Goal: Information Seeking & Learning: Learn about a topic

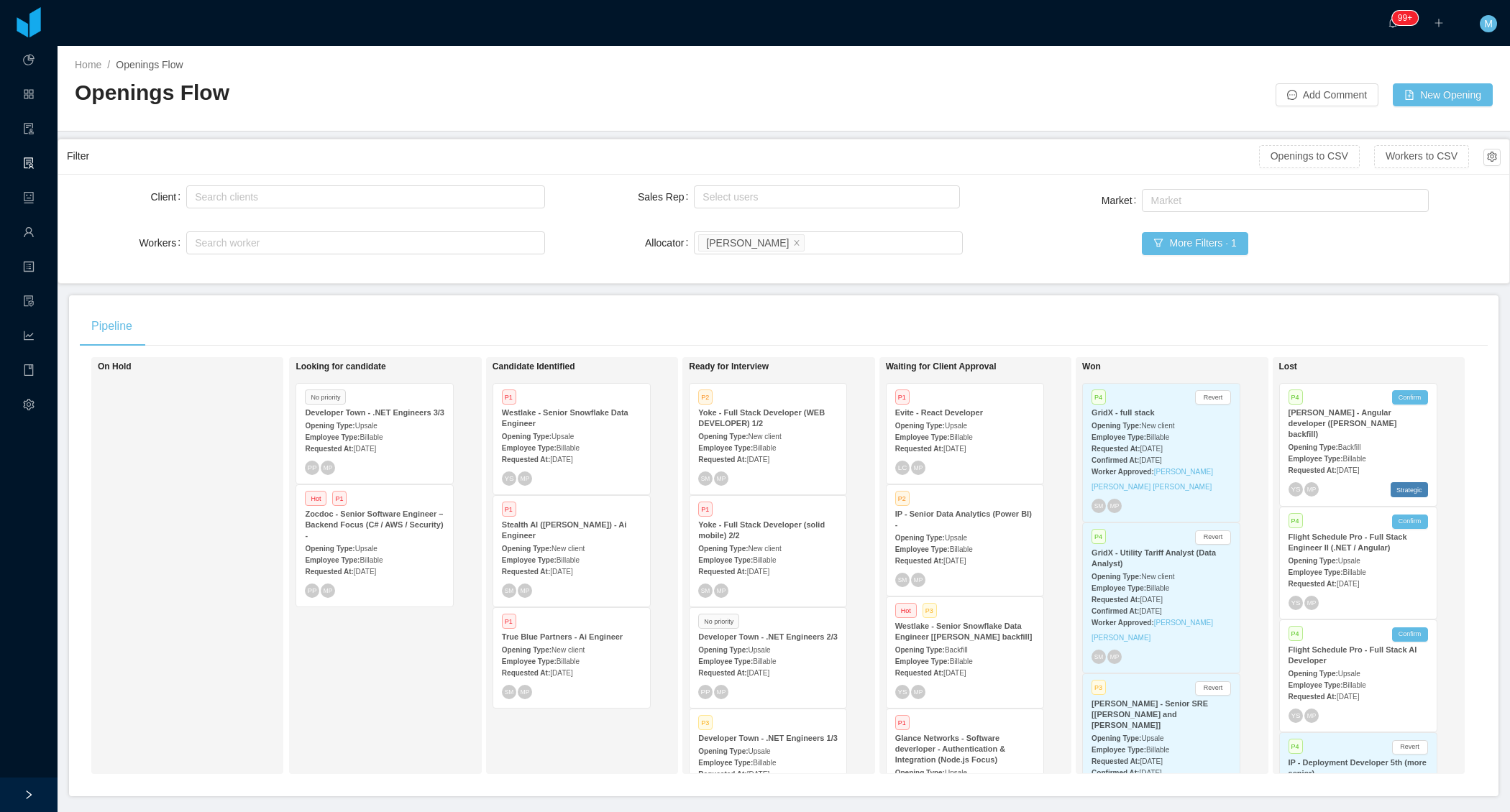
scroll to position [3225, 0]
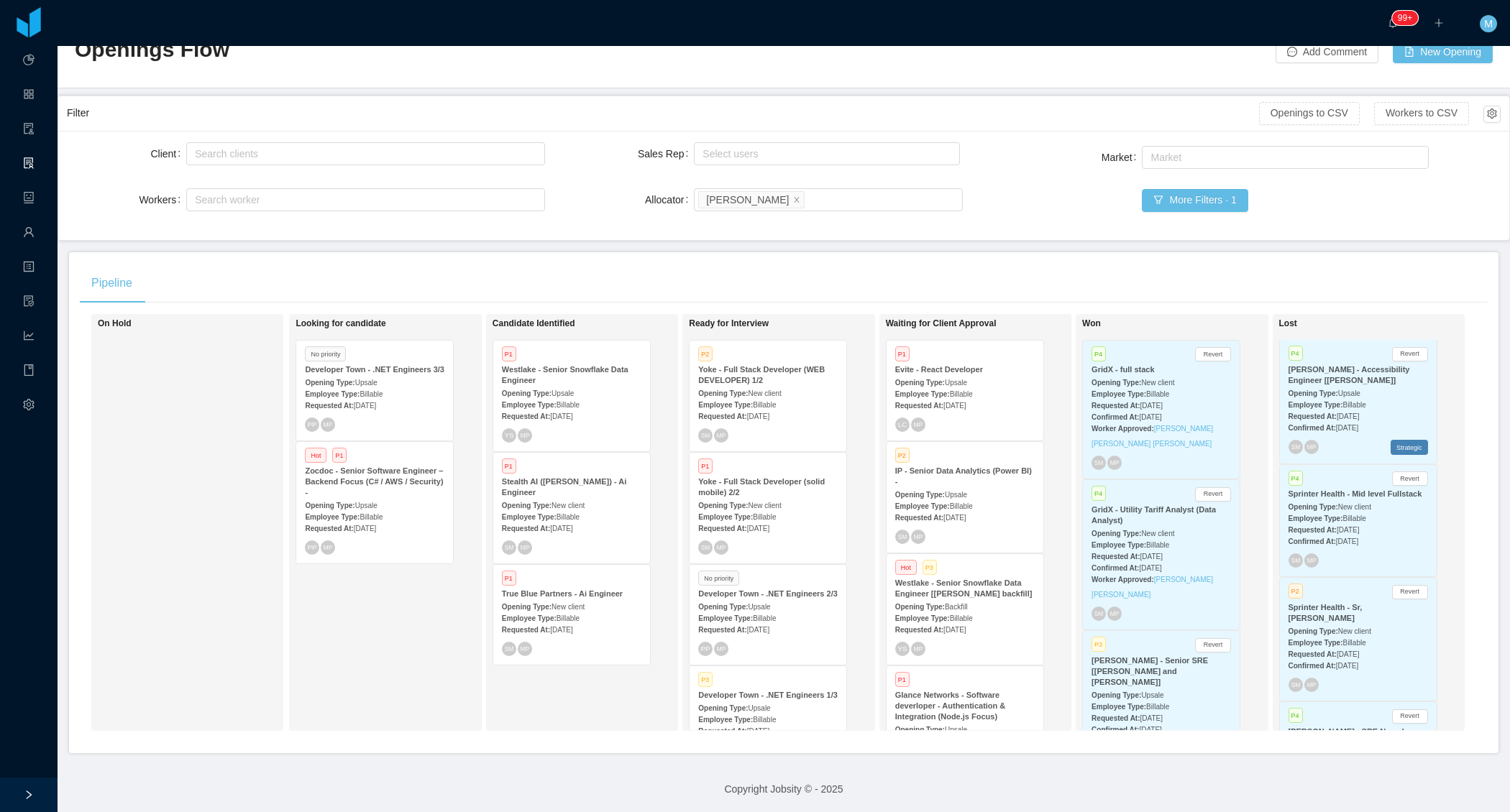
click at [880, 259] on div "Pipeline On Hold Looking for candidate No priority Developer Town - .NET Engine…" at bounding box center [784, 503] width 1429 height 501
click at [591, 258] on div "Pipeline On Hold Looking for candidate No priority Developer Town - .NET Engine…" at bounding box center [784, 503] width 1429 height 501
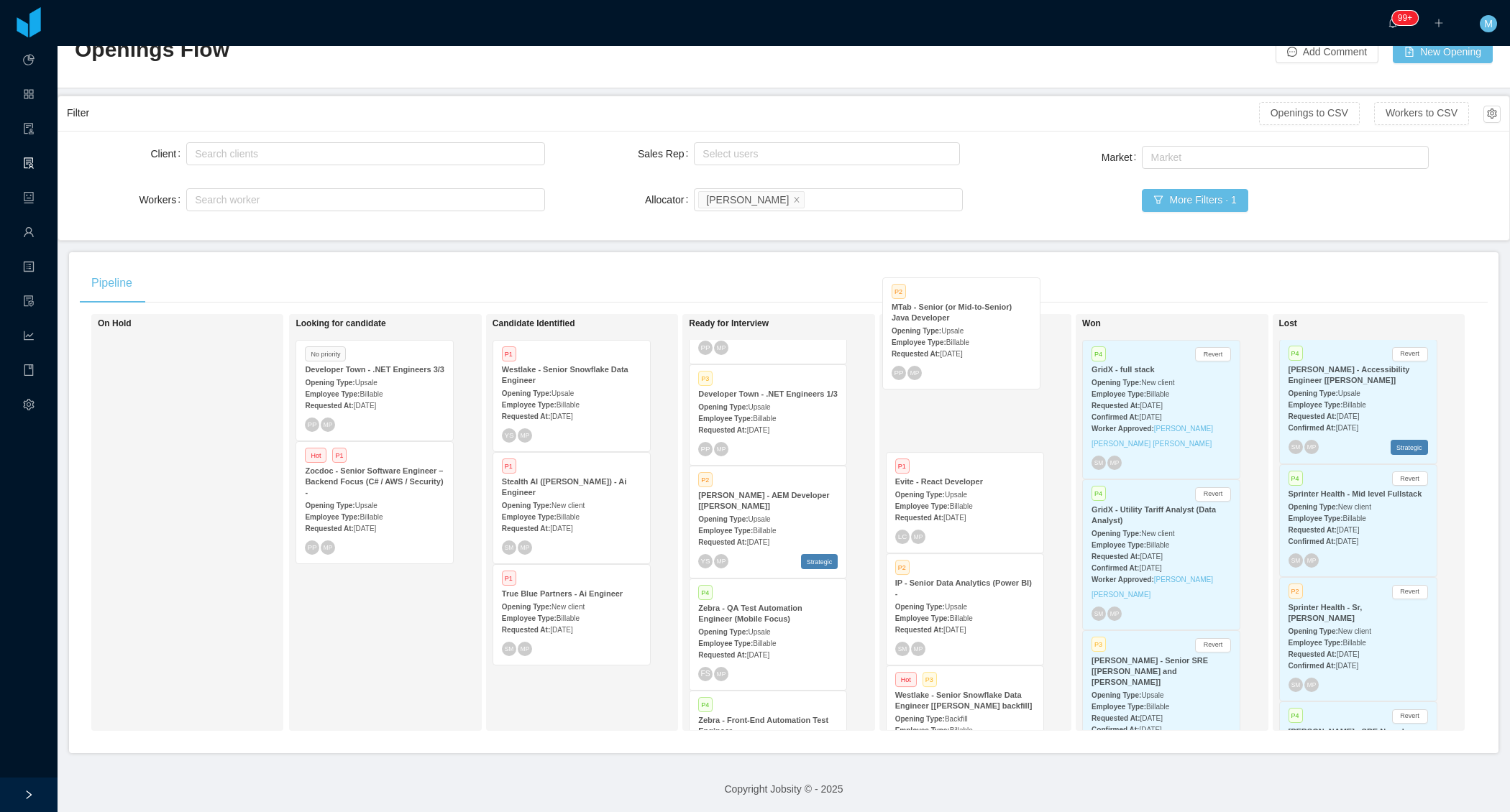
drag, startPoint x: 747, startPoint y: 574, endPoint x: 941, endPoint y: 369, distance: 282.2
click at [941, 369] on div "On Hold Looking for candidate No priority Developer Town - .NET Engineers 3/3 O…" at bounding box center [784, 528] width 1408 height 428
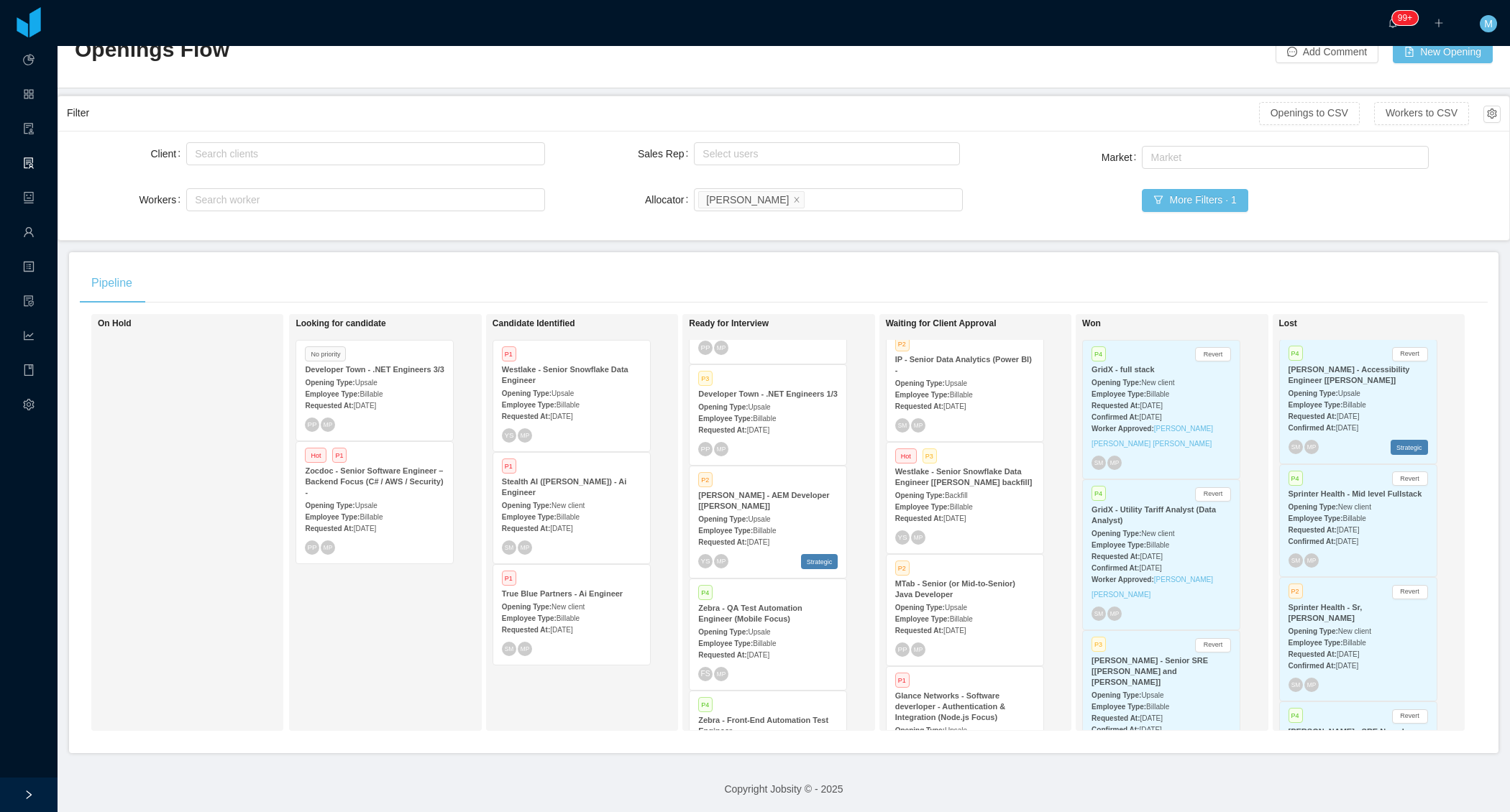
scroll to position [156, 0]
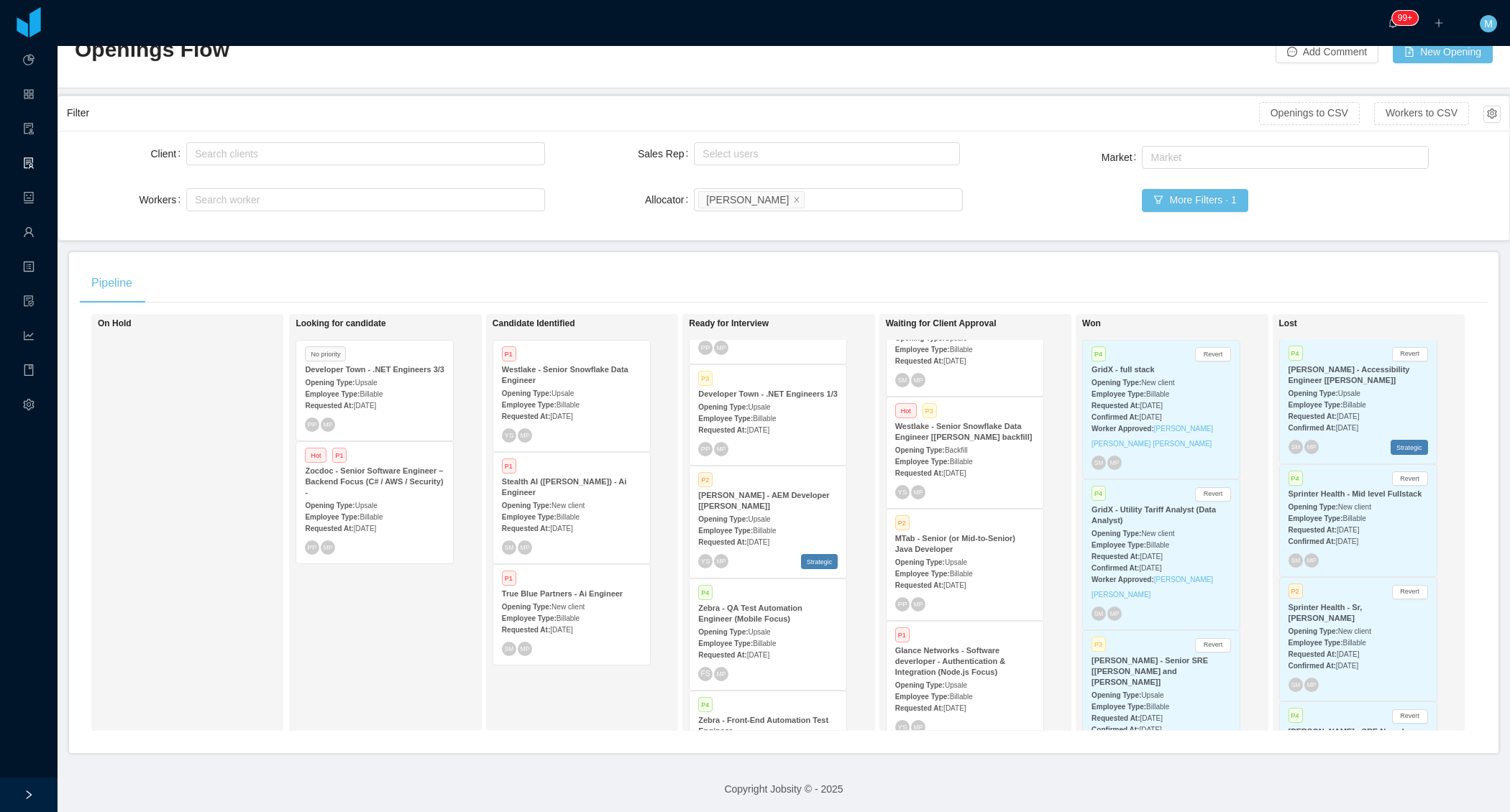
click at [963, 566] on span "Upsale" at bounding box center [956, 562] width 22 height 8
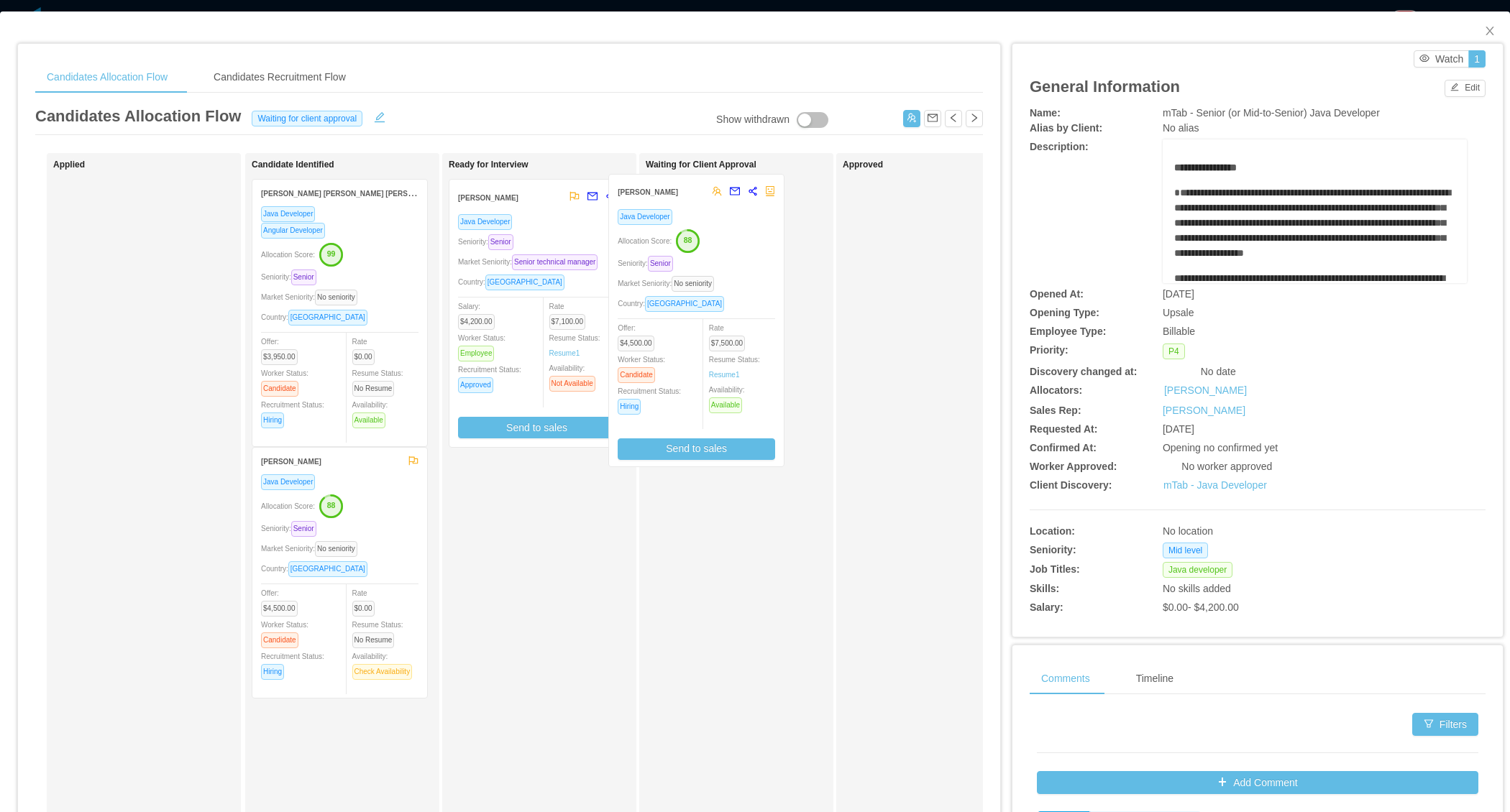
drag, startPoint x: 583, startPoint y: 353, endPoint x: 744, endPoint y: 349, distance: 161.0
click at [744, 349] on div "Applied Candidate Identified [PERSON_NAME] [PERSON_NAME] [PERSON_NAME] Java Dev…" at bounding box center [509, 518] width 948 height 731
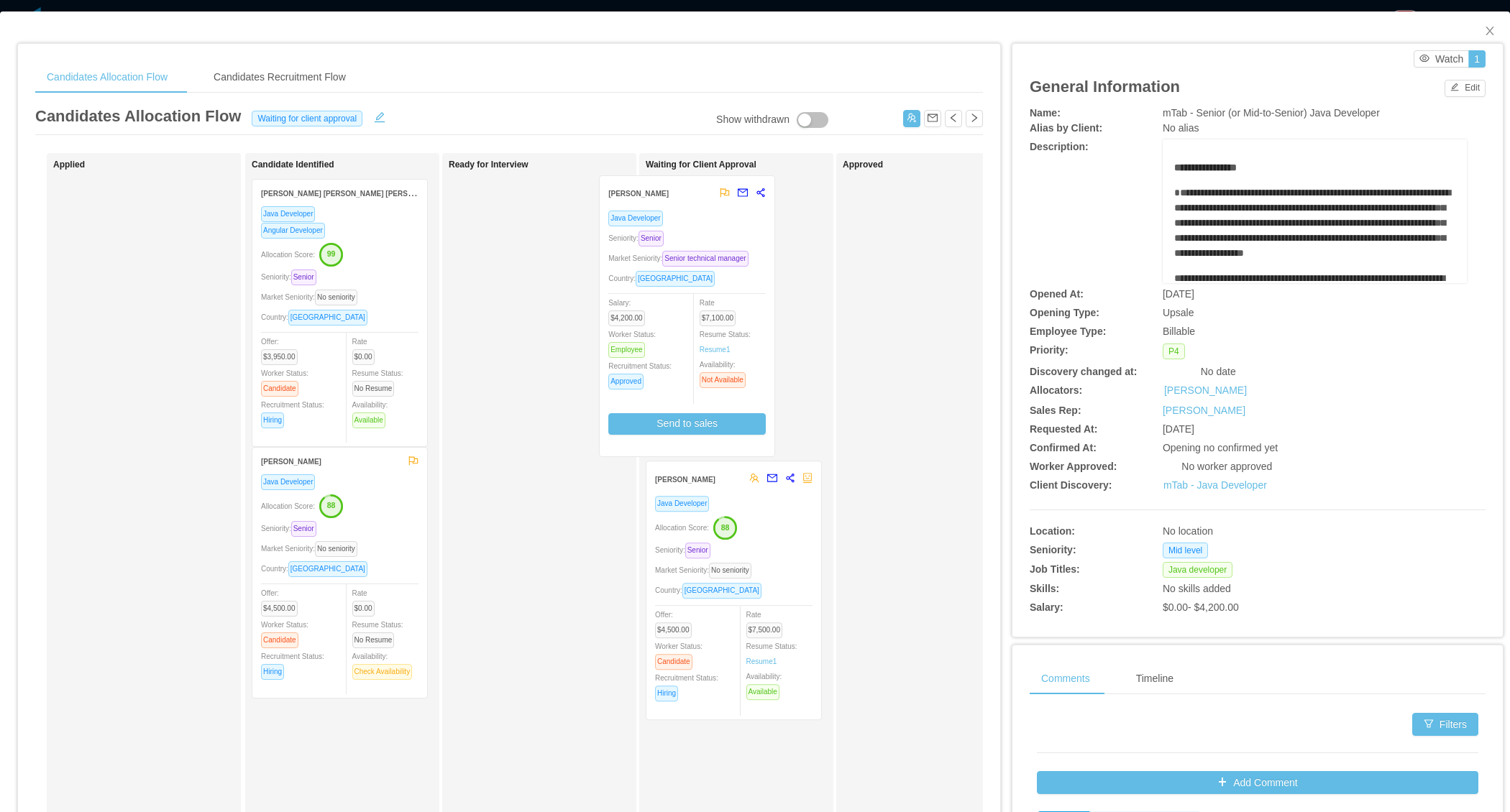
drag, startPoint x: 561, startPoint y: 346, endPoint x: 746, endPoint y: 344, distance: 185.0
click at [746, 344] on div "Applied Candidate Identified [PERSON_NAME] [PERSON_NAME] [PERSON_NAME] Java Dev…" at bounding box center [509, 518] width 948 height 731
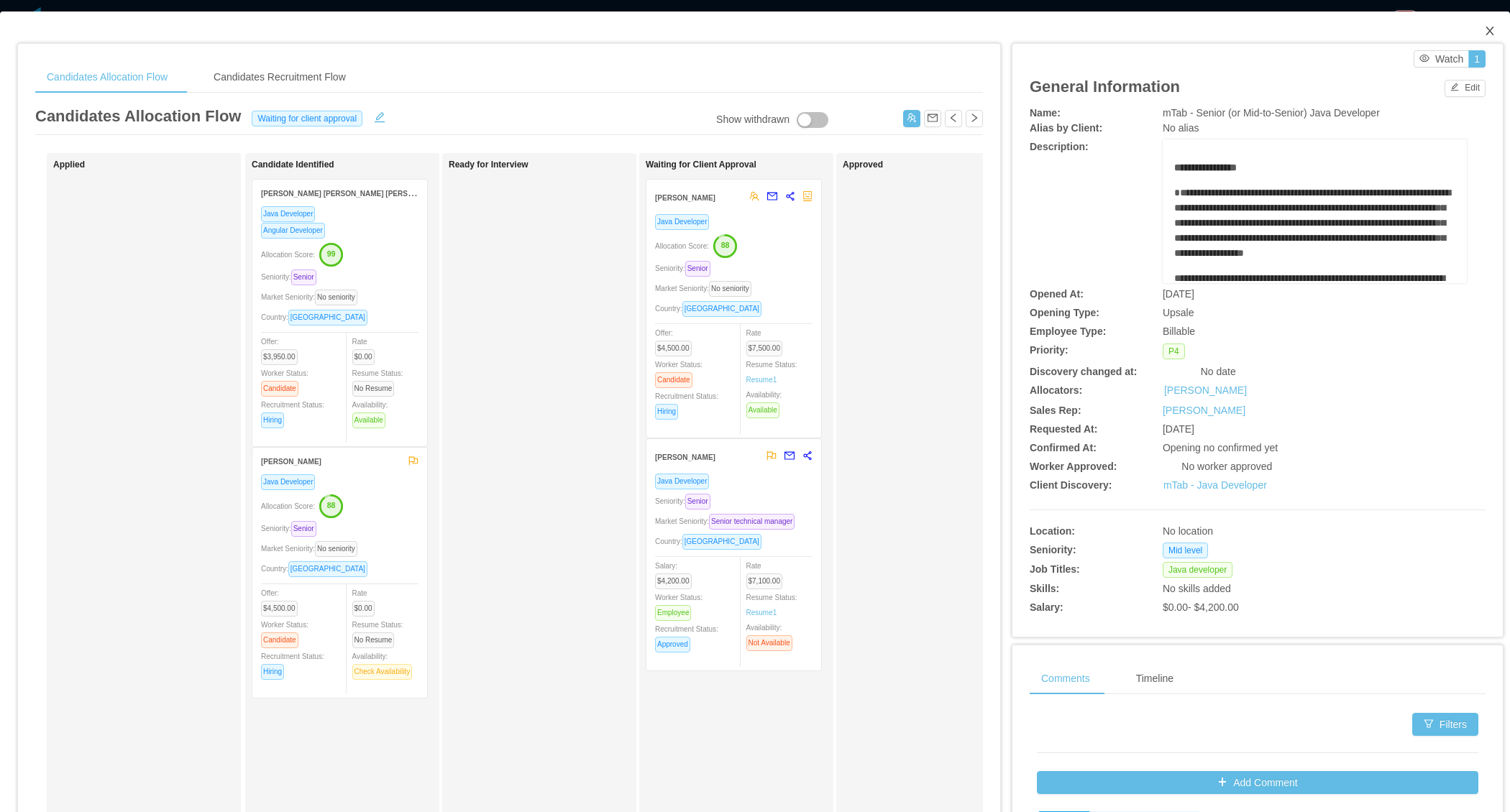
click at [1487, 33] on icon "icon: close" at bounding box center [1490, 31] width 11 height 11
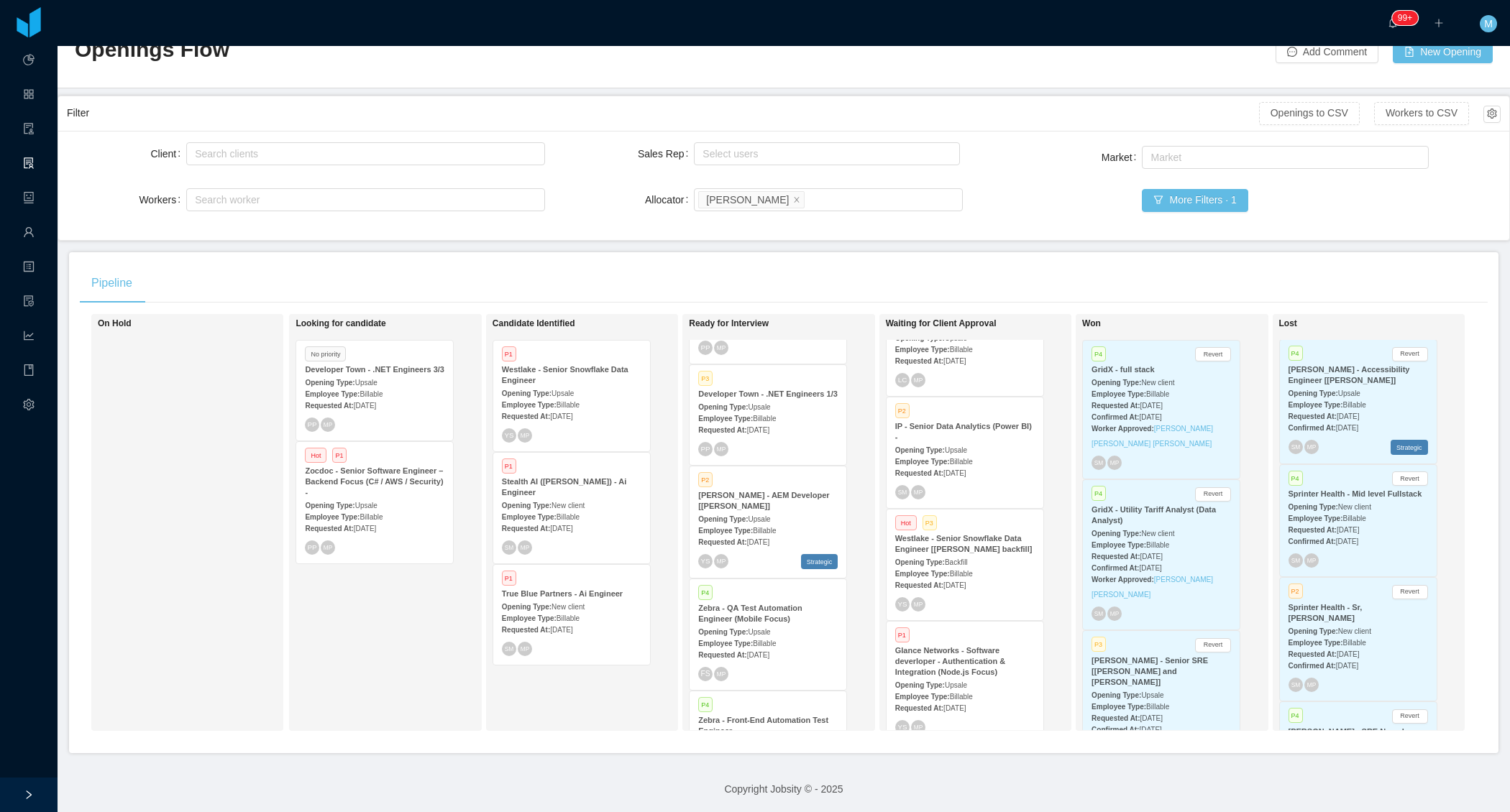
click at [350, 621] on div "Looking for candidate No priority Developer Town - .NET Engineers 3/3 Opening T…" at bounding box center [396, 522] width 201 height 404
